Goal: Find specific fact: Find contact information

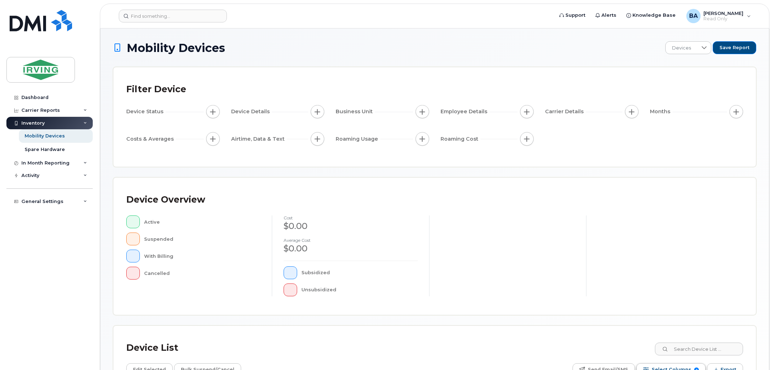
scroll to position [89, 0]
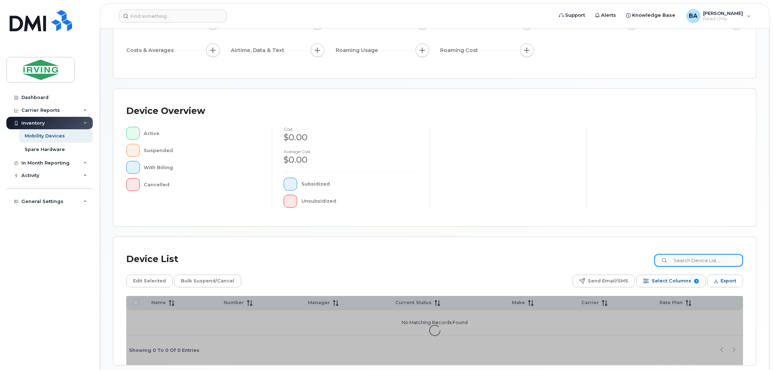
click at [691, 256] on input at bounding box center [698, 260] width 89 height 13
type input "[PERSON_NAME]"
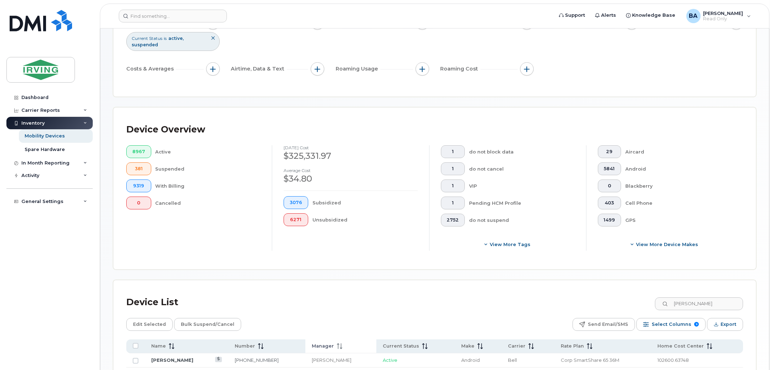
scroll to position [152, 0]
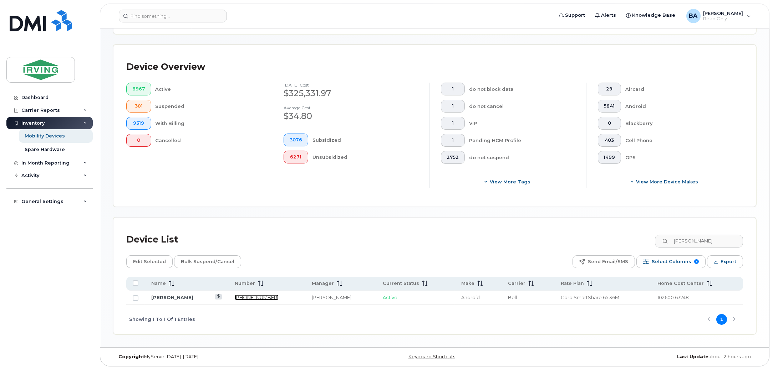
click at [243, 298] on link "[PHONE_NUMBER]" at bounding box center [257, 298] width 44 height 6
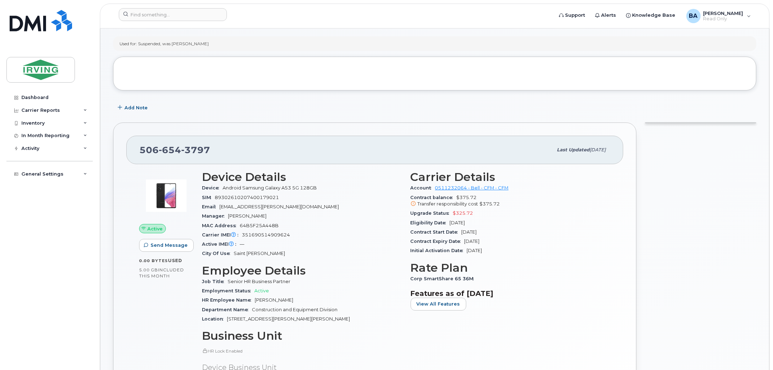
scroll to position [44, 0]
